Goal: Information Seeking & Learning: Learn about a topic

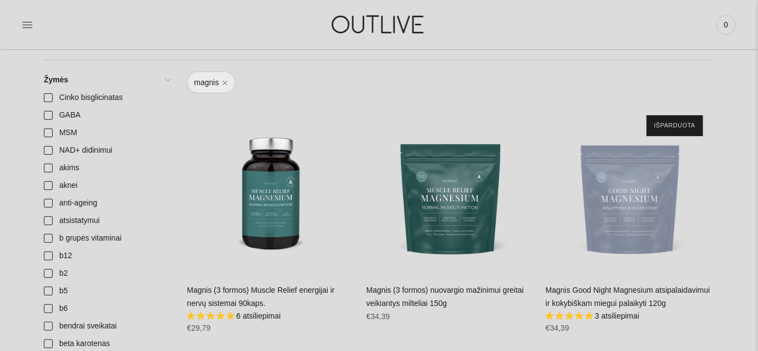
scroll to position [99, 0]
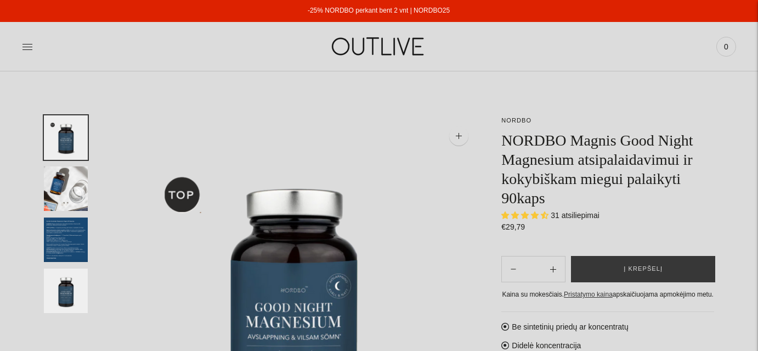
select select "**********"
click at [569, 213] on span "31 atsiliepimai" at bounding box center [575, 215] width 49 height 9
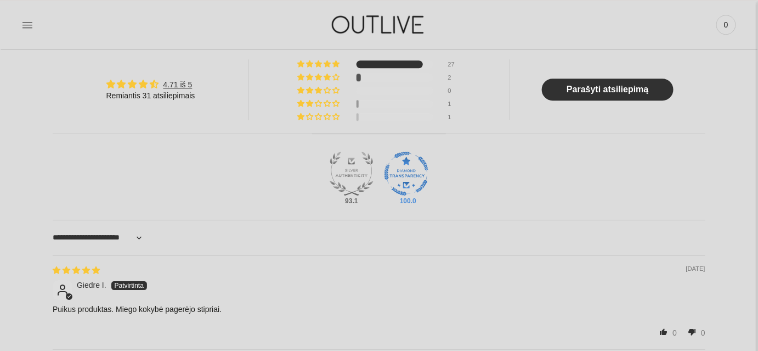
scroll to position [947, 0]
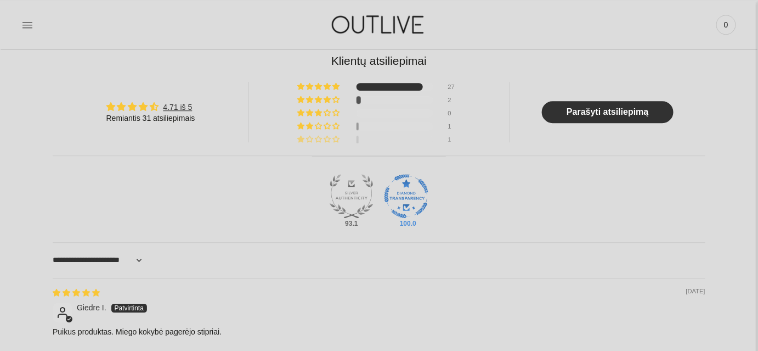
click at [325, 137] on span "3% (1) reviews with 1 star rating" at bounding box center [328, 138] width 9 height 7
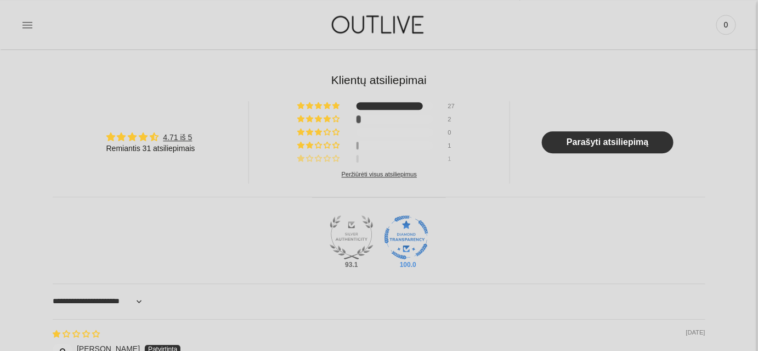
scroll to position [895, 0]
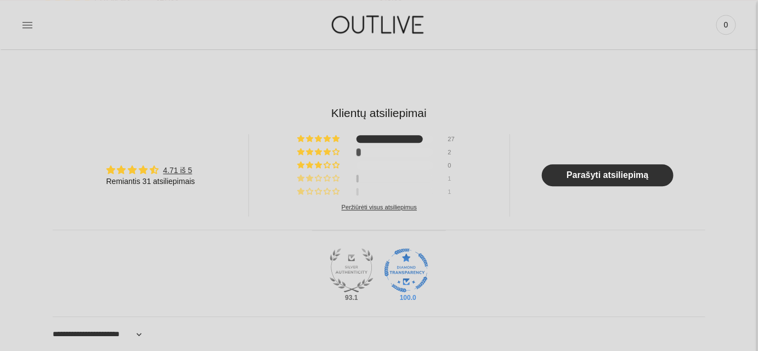
click at [354, 177] on div "1" at bounding box center [378, 177] width 163 height 8
click at [360, 152] on div at bounding box center [359, 152] width 4 height 8
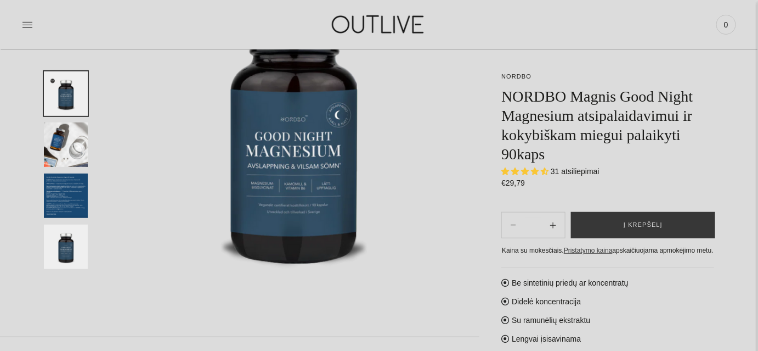
scroll to position [98, 0]
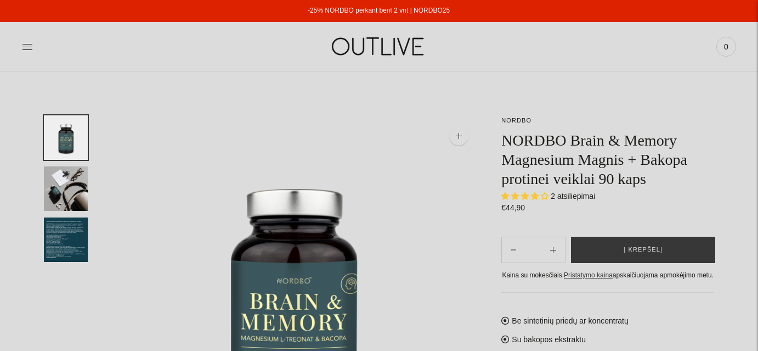
select select "**********"
click at [568, 194] on span "2 atsiliepimai" at bounding box center [573, 195] width 44 height 9
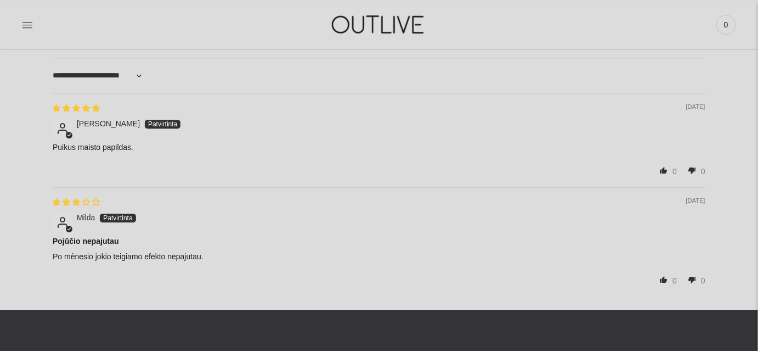
scroll to position [798, 0]
